Goal: Task Accomplishment & Management: Manage account settings

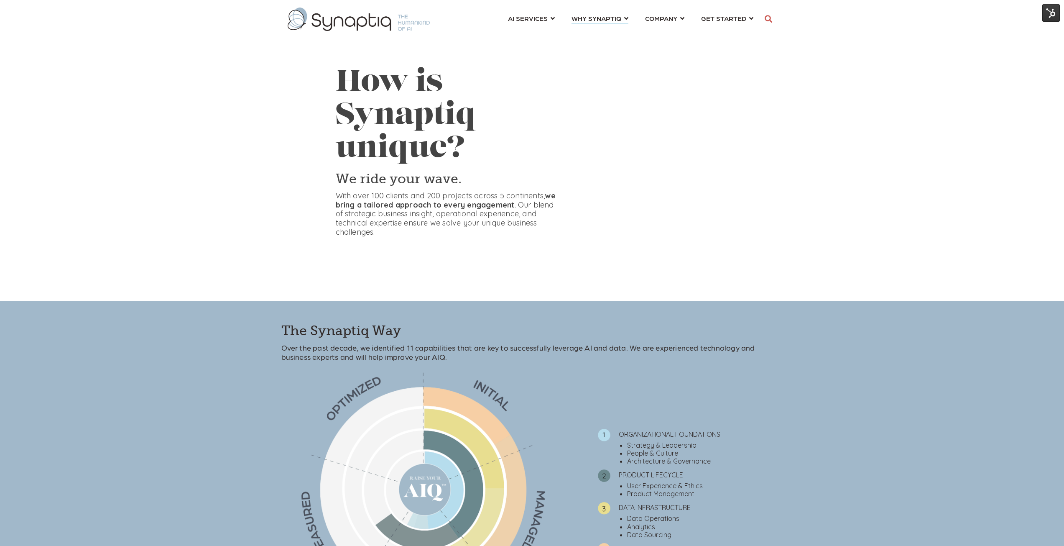
click at [1048, 14] on img at bounding box center [1052, 13] width 18 height 18
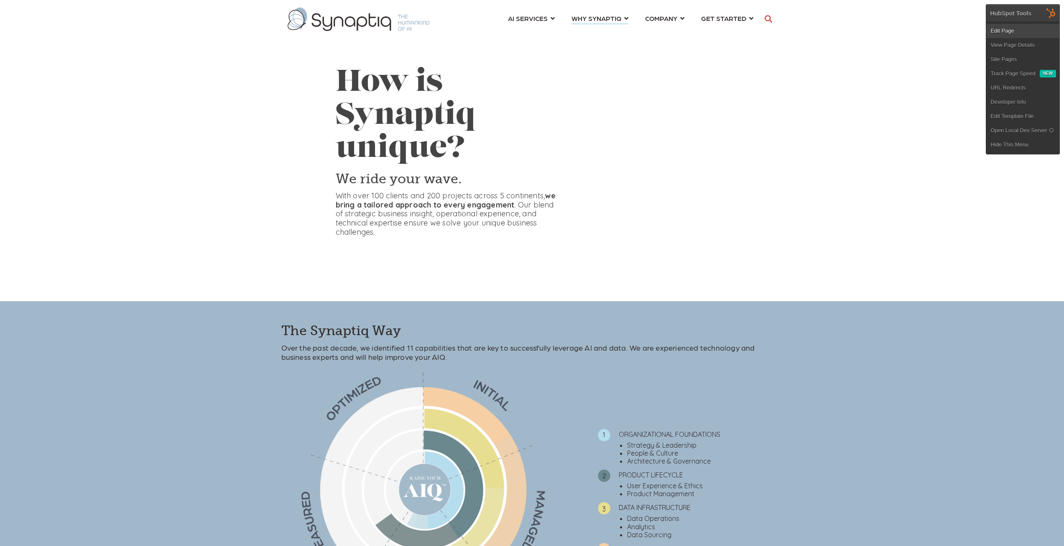
click at [1005, 31] on link "Edit Page" at bounding box center [1023, 31] width 73 height 14
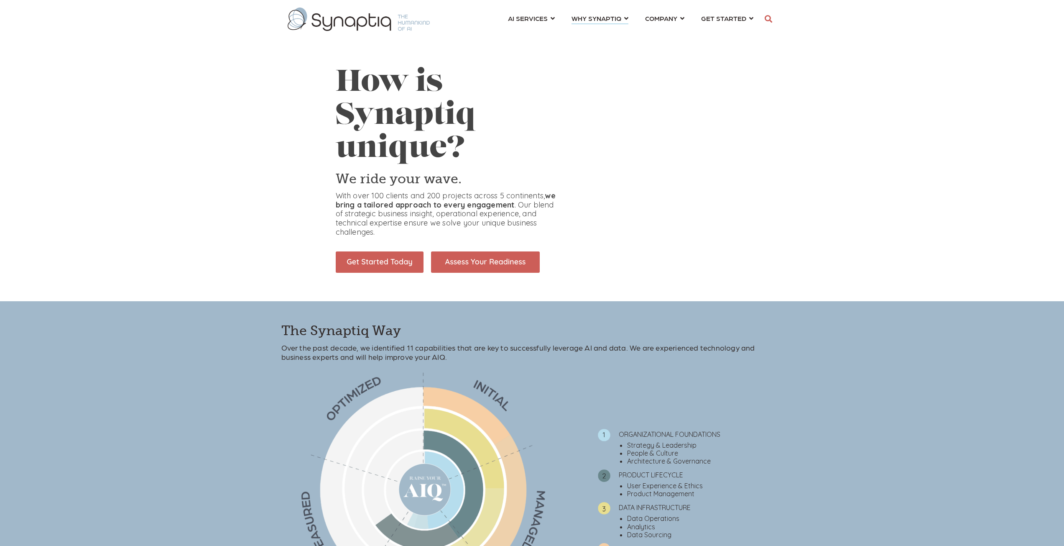
scroll to position [0, 4]
